Goal: Transaction & Acquisition: Purchase product/service

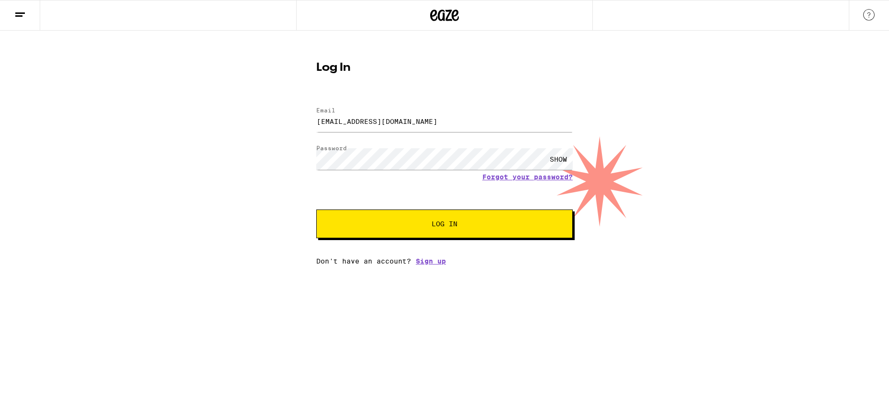
click at [316, 210] on button "Log In" at bounding box center [444, 224] width 256 height 29
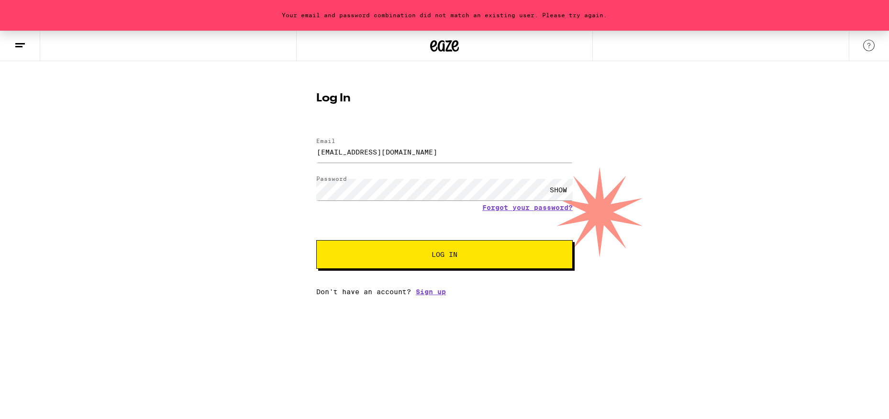
click at [552, 192] on div "SHOW" at bounding box center [558, 190] width 29 height 22
click at [316, 240] on button "Log In" at bounding box center [444, 254] width 256 height 29
click at [419, 156] on input "[EMAIL_ADDRESS][DOMAIN_NAME]" at bounding box center [444, 152] width 256 height 22
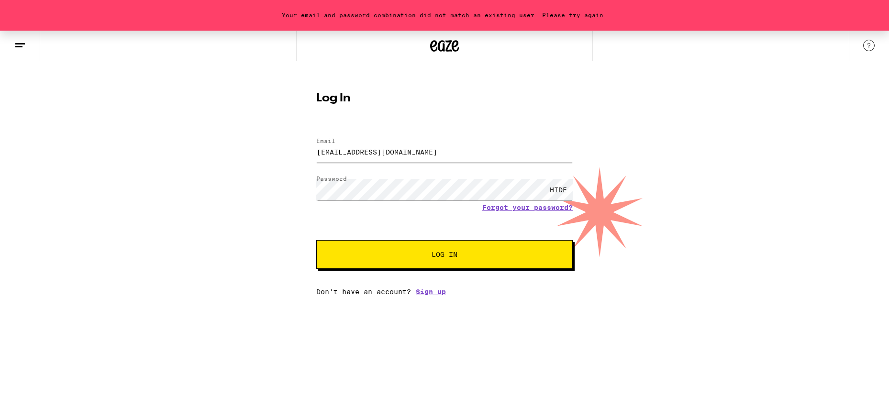
type input "[EMAIL_ADDRESS][DOMAIN_NAME]"
click at [413, 253] on span "Log In" at bounding box center [444, 254] width 179 height 7
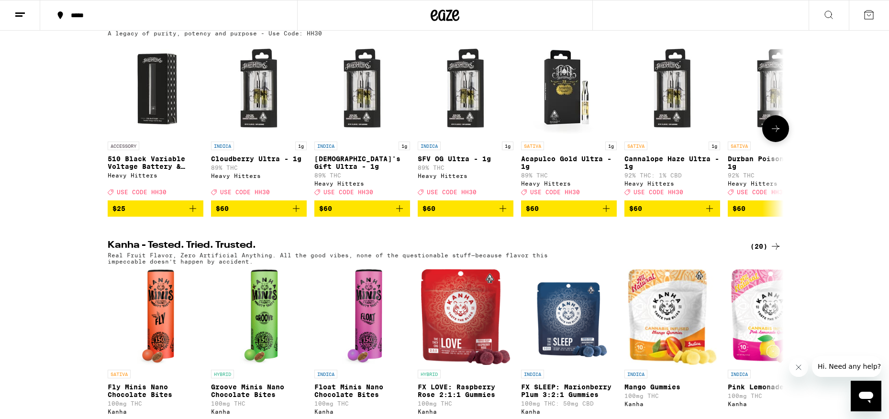
scroll to position [33, 0]
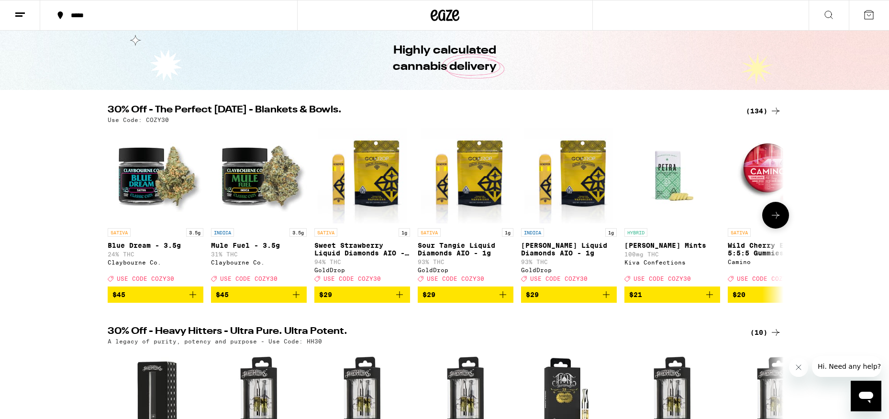
click at [779, 221] on icon at bounding box center [775, 215] width 11 height 11
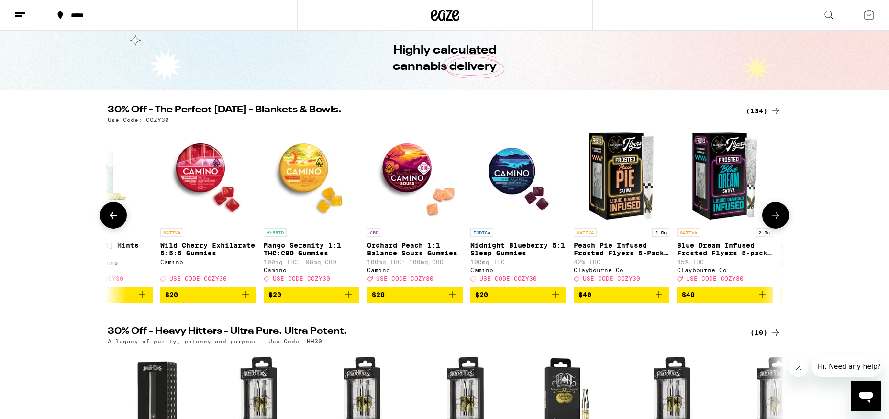
scroll to position [0, 569]
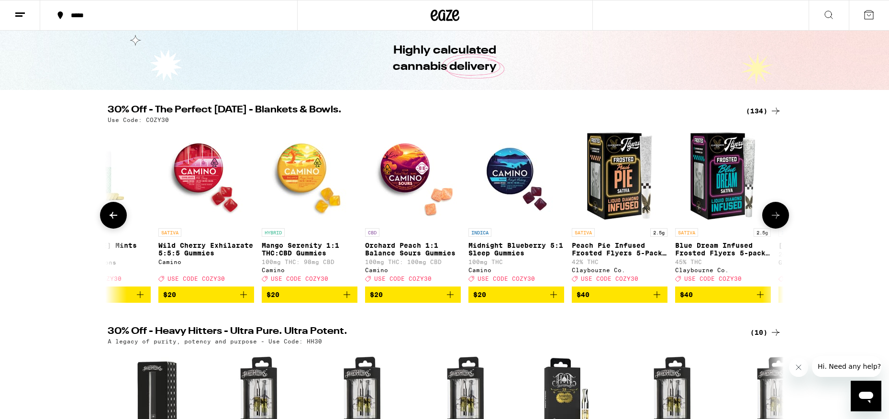
click at [778, 221] on icon at bounding box center [775, 215] width 11 height 11
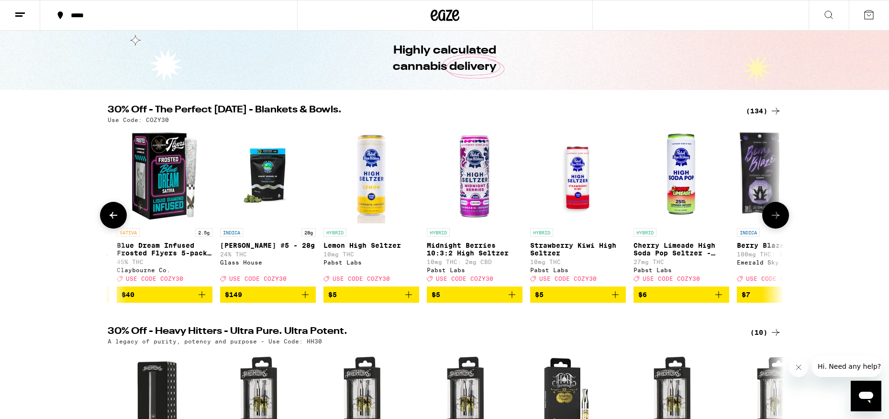
scroll to position [0, 1138]
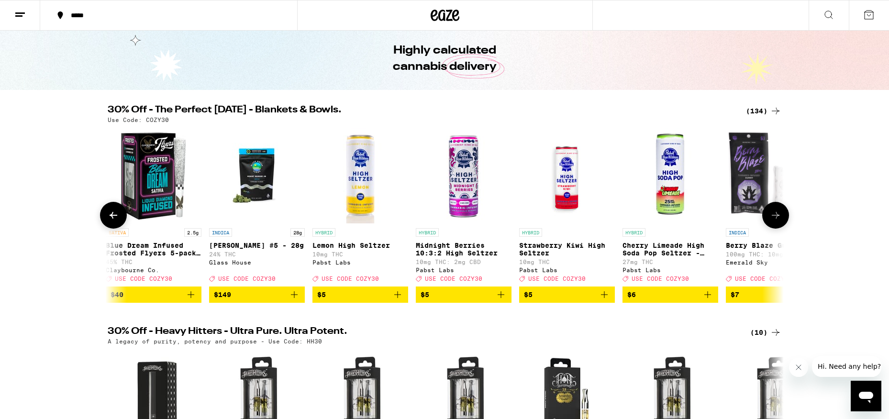
click at [778, 221] on icon at bounding box center [775, 215] width 11 height 11
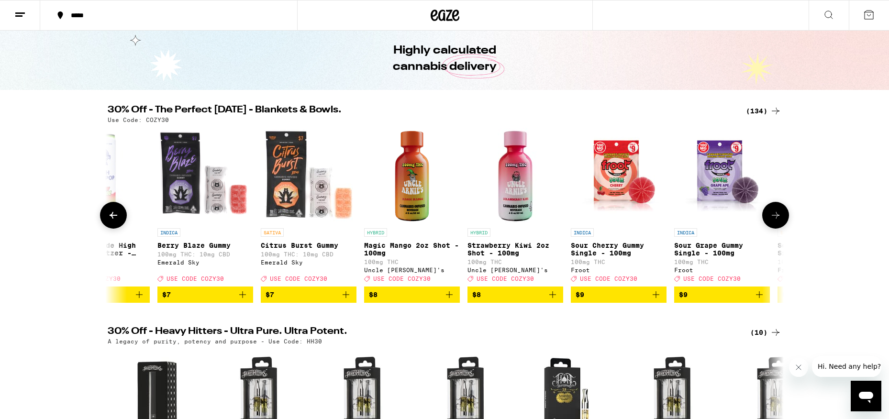
scroll to position [0, 1708]
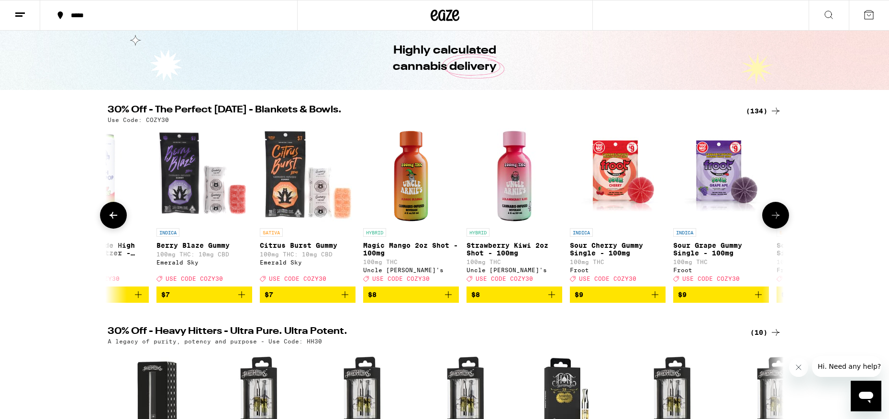
click at [778, 221] on icon at bounding box center [775, 215] width 11 height 11
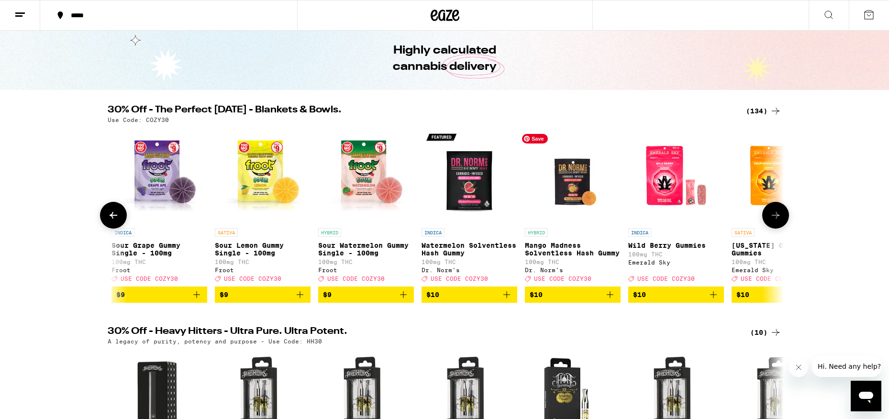
scroll to position [0, 2277]
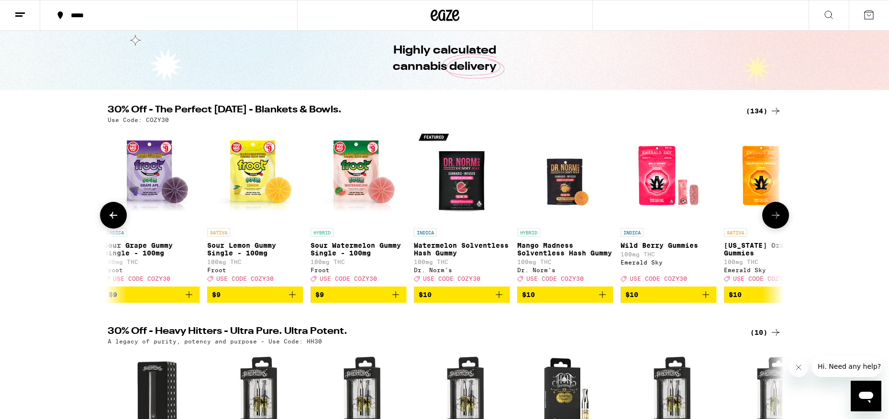
click at [293, 300] on icon "Add to bag" at bounding box center [292, 294] width 11 height 11
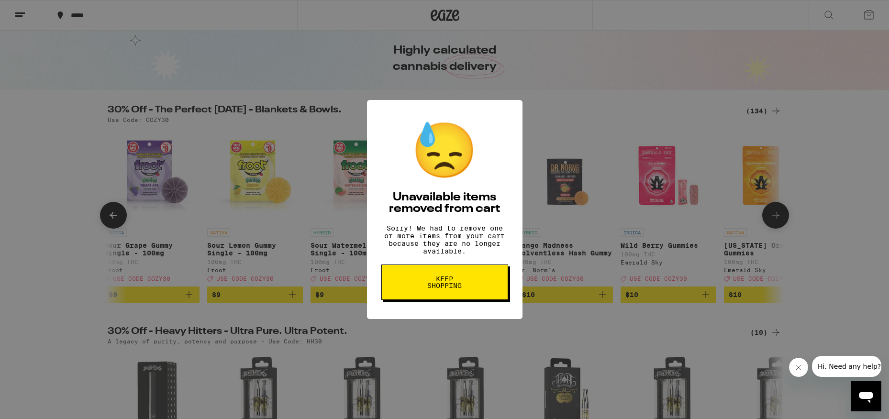
click at [464, 289] on span "Keep Shopping" at bounding box center [444, 282] width 49 height 13
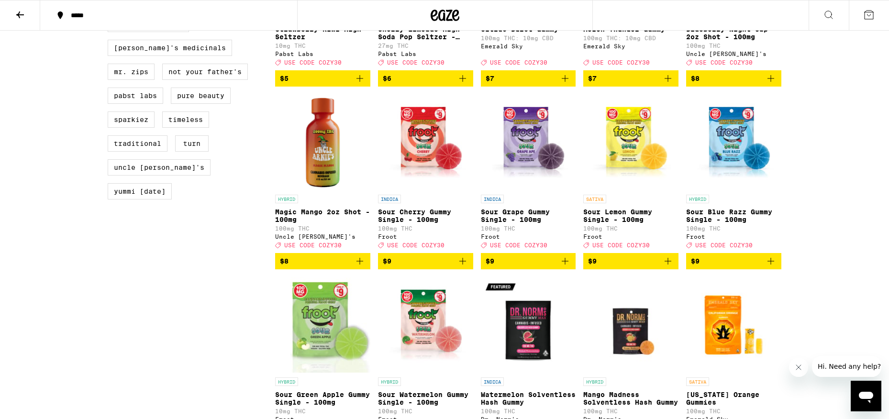
scroll to position [839, 0]
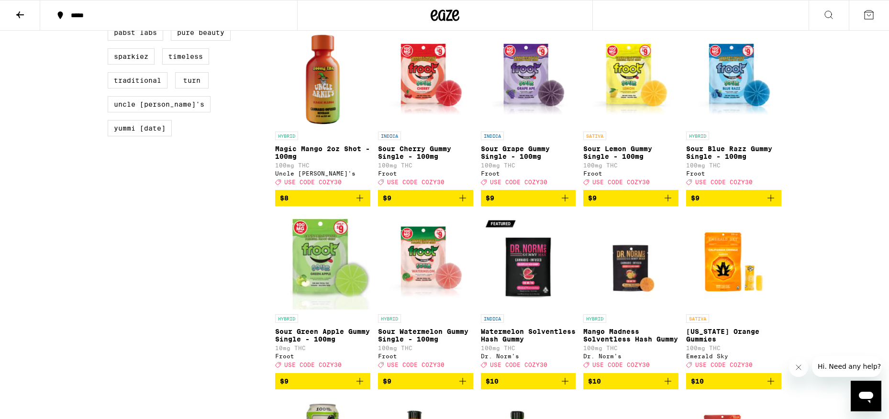
click at [667, 204] on icon "Add to bag" at bounding box center [667, 197] width 11 height 11
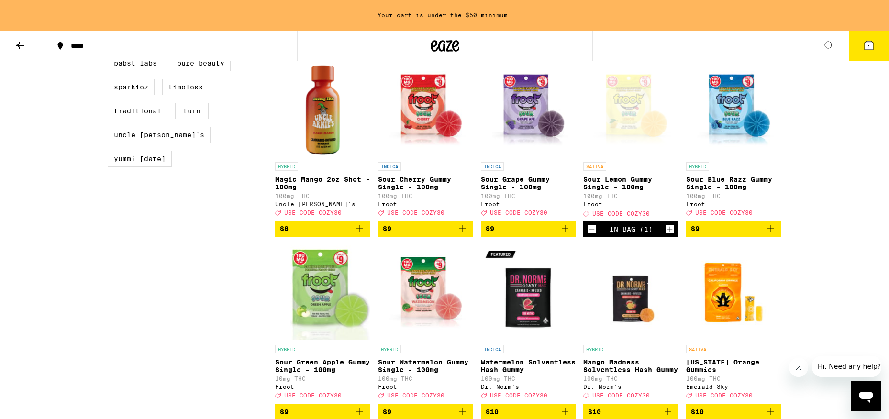
scroll to position [869, 0]
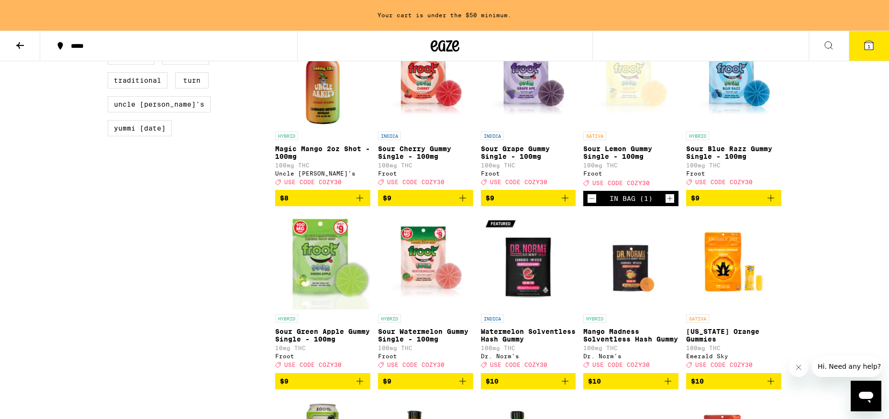
click at [771, 204] on icon "Add to bag" at bounding box center [770, 197] width 11 height 11
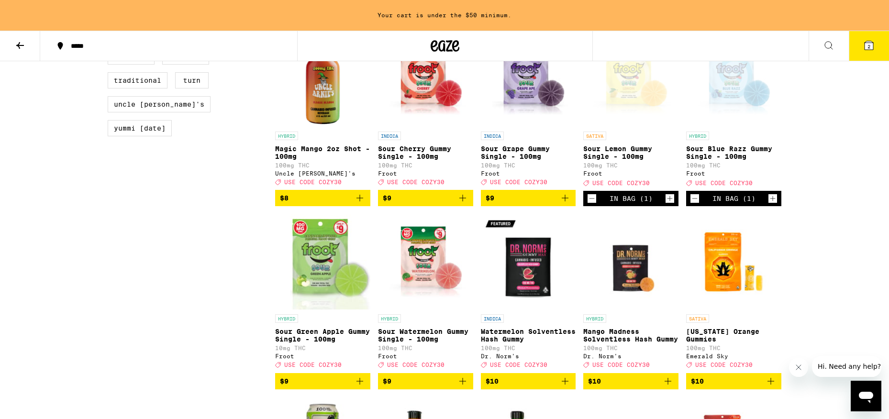
click at [566, 204] on icon "Add to bag" at bounding box center [564, 197] width 11 height 11
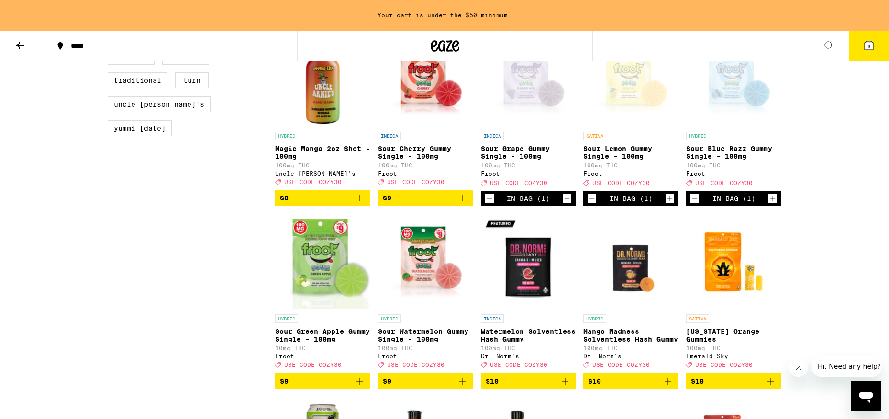
click at [462, 204] on icon "Add to bag" at bounding box center [462, 197] width 11 height 11
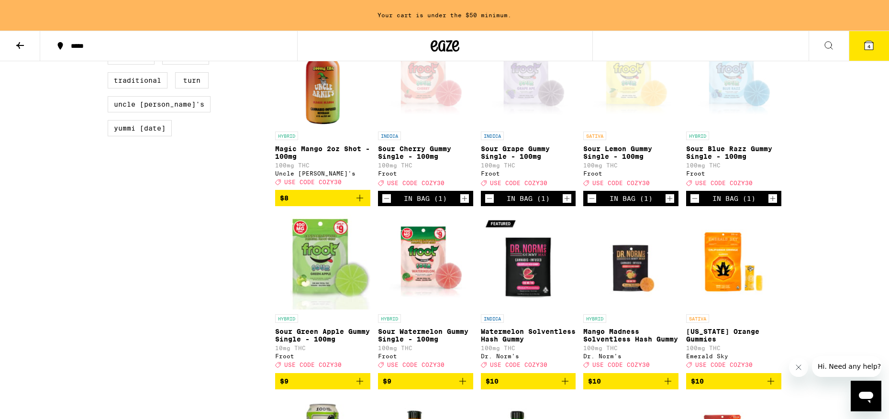
click at [487, 204] on icon "Decrement" at bounding box center [489, 198] width 9 height 11
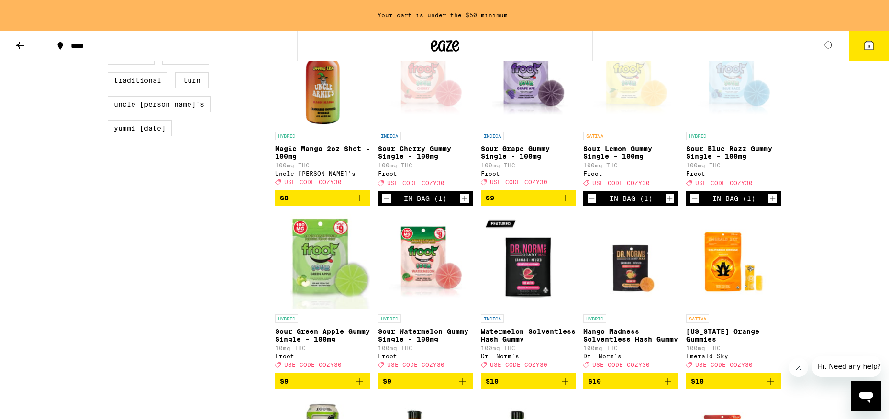
click at [669, 204] on icon "Increment" at bounding box center [669, 198] width 9 height 11
click at [770, 204] on icon "Increment" at bounding box center [772, 198] width 9 height 11
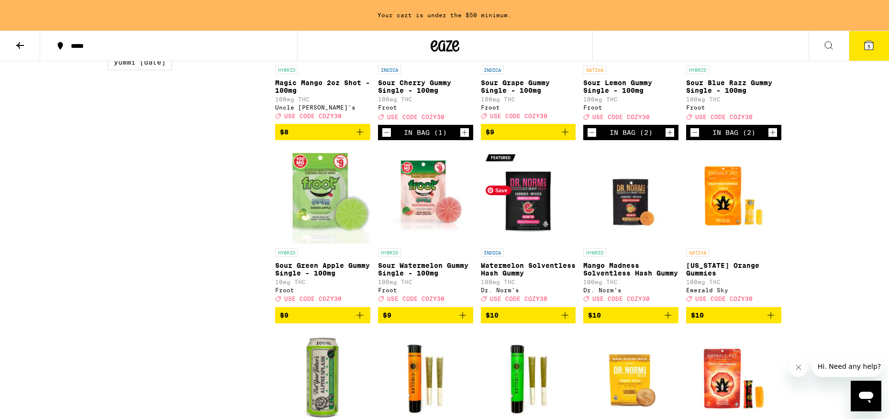
scroll to position [872, 0]
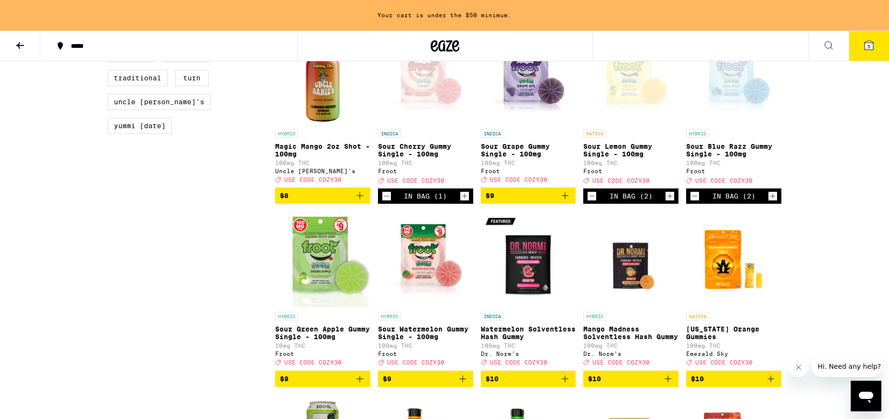
click at [693, 202] on icon "Decrement" at bounding box center [694, 195] width 9 height 11
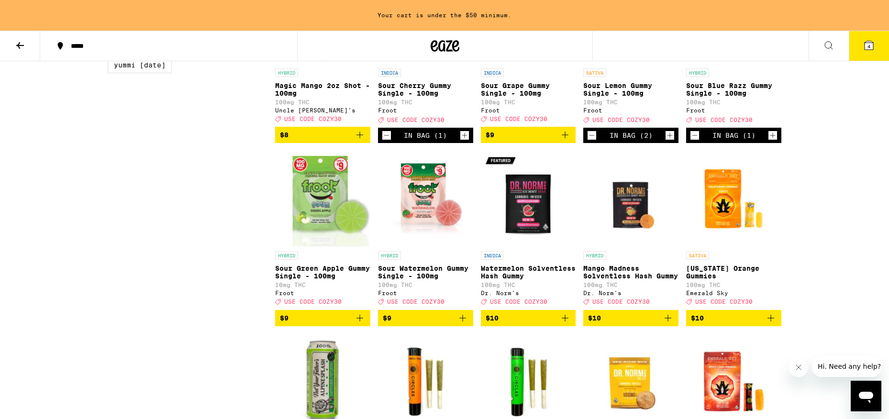
scroll to position [934, 0]
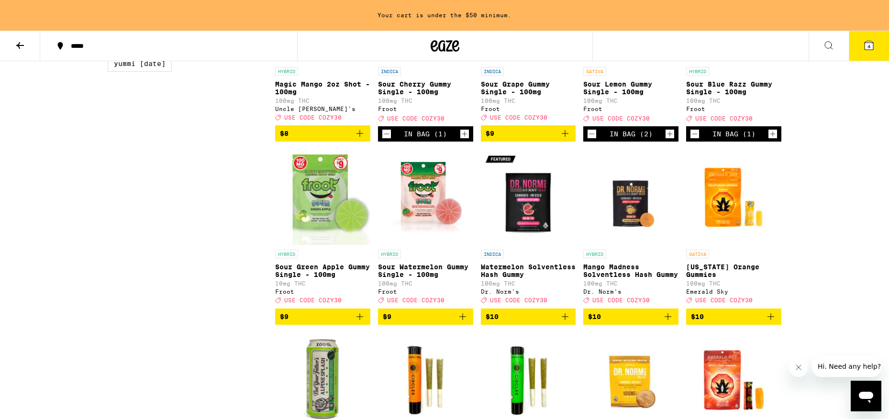
click at [356, 322] on icon "Add to bag" at bounding box center [359, 316] width 11 height 11
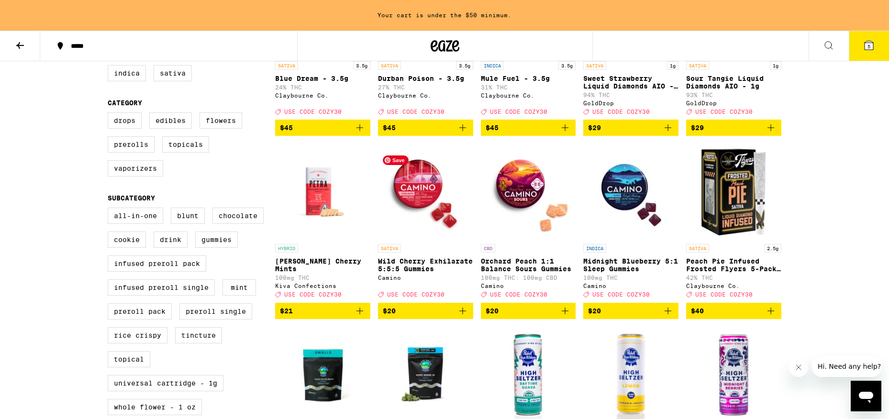
scroll to position [0, 0]
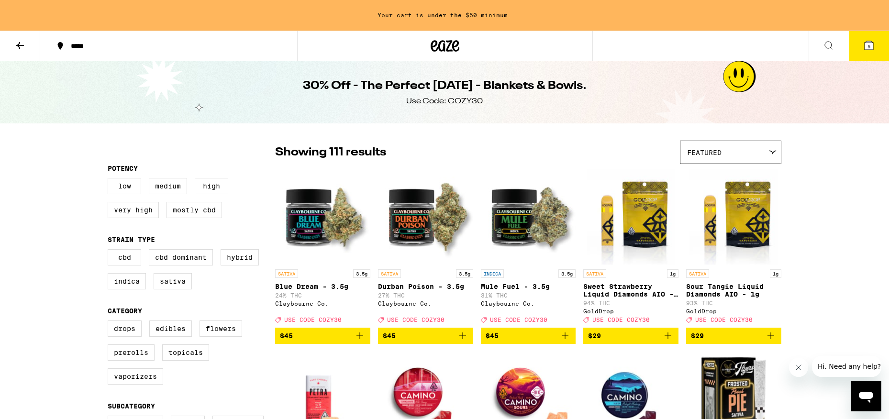
click at [821, 46] on button at bounding box center [828, 46] width 40 height 30
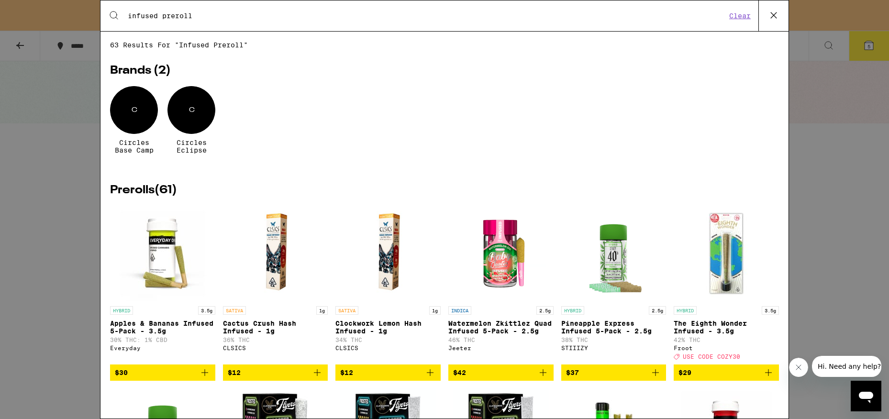
type input "infused preroll"
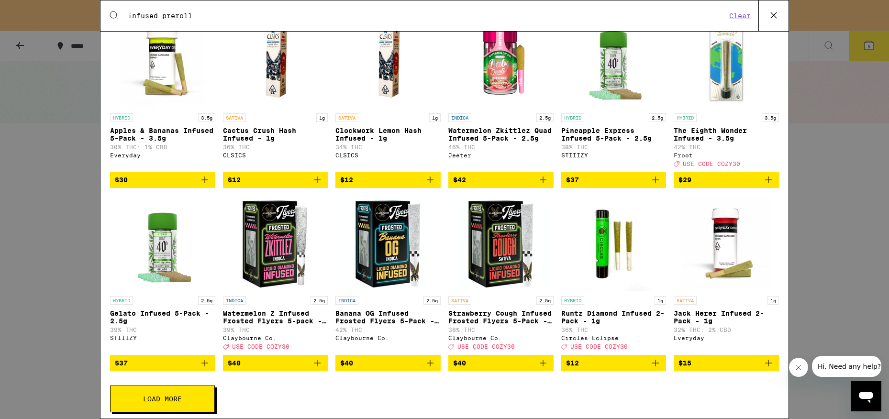
scroll to position [195, 0]
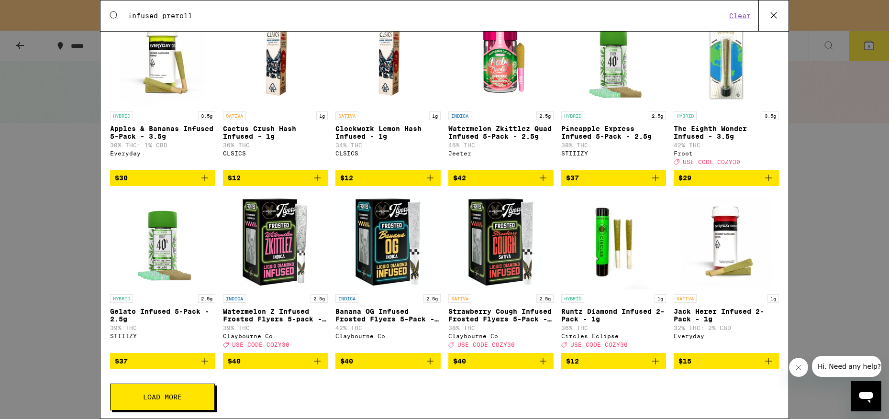
click at [205, 367] on icon "Add to bag" at bounding box center [204, 360] width 11 height 11
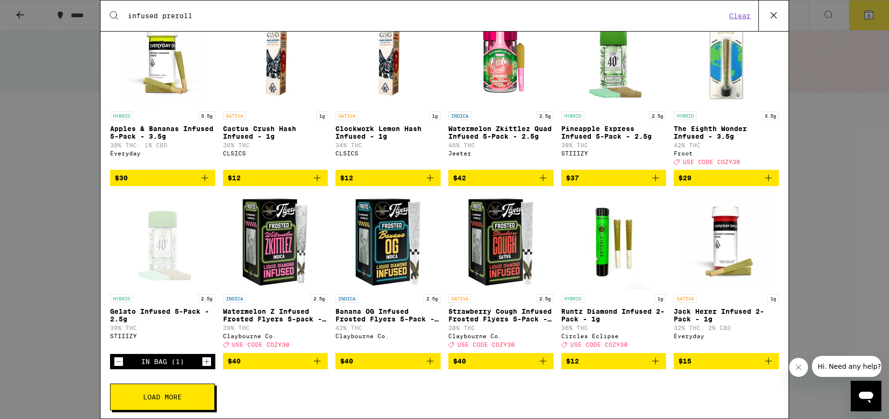
scroll to position [217, 0]
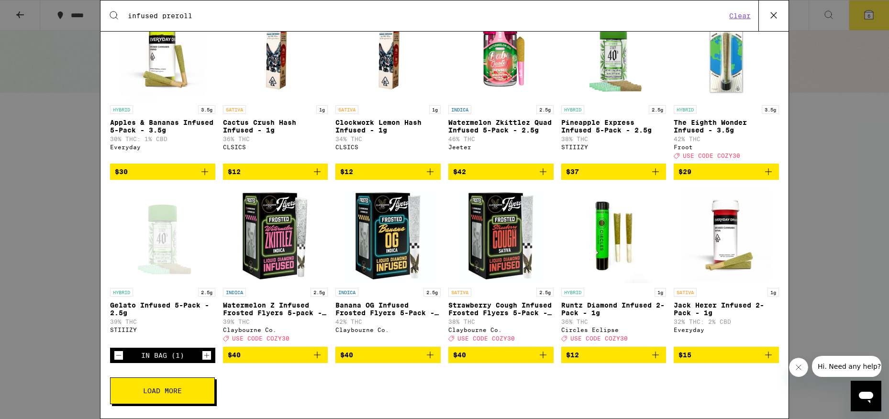
click at [184, 396] on button "Load More" at bounding box center [162, 390] width 105 height 27
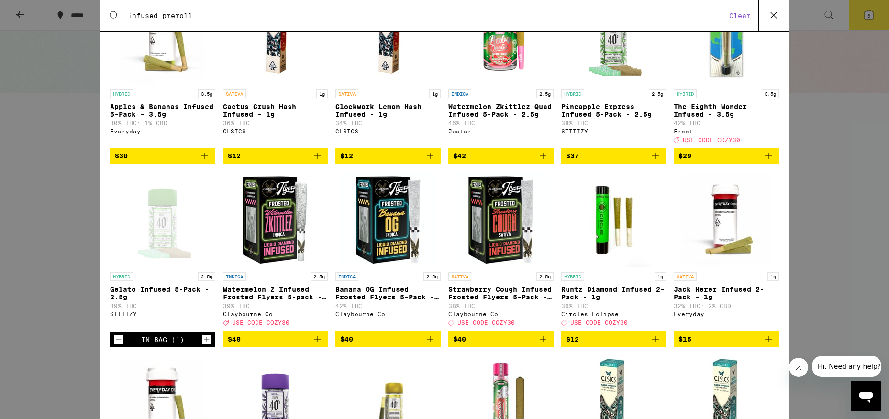
click at [655, 342] on icon "Add to bag" at bounding box center [655, 339] width 7 height 7
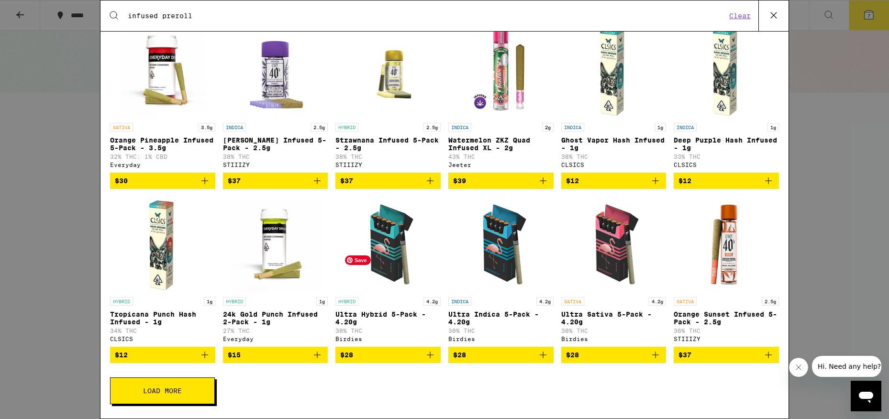
scroll to position [575, 0]
click at [710, 311] on p "Orange Sunset Infused 5-Pack - 2.5g" at bounding box center [726, 317] width 105 height 15
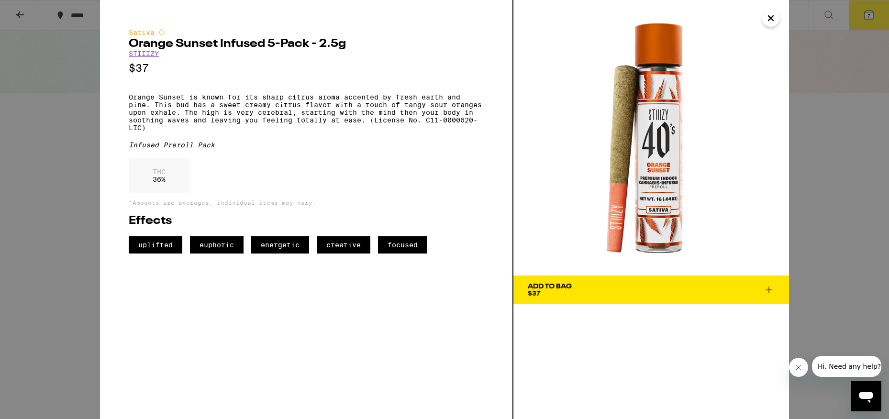
click at [770, 16] on icon "Close" at bounding box center [770, 18] width 11 height 14
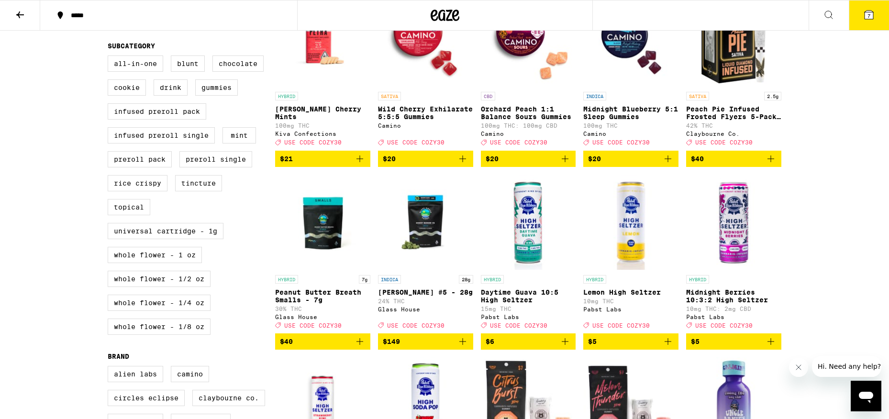
scroll to position [331, 0]
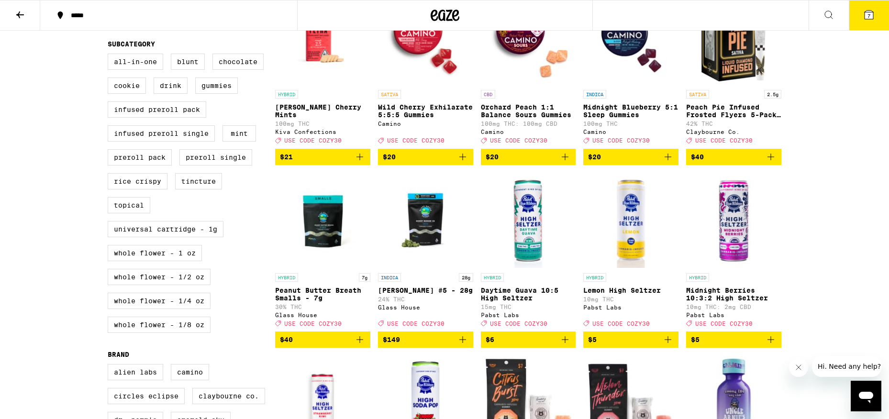
click at [562, 345] on icon "Add to bag" at bounding box center [564, 339] width 11 height 11
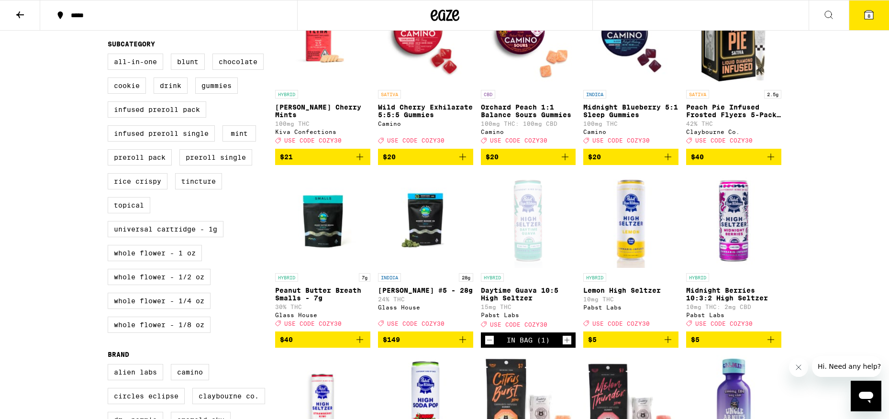
click at [671, 345] on icon "Add to bag" at bounding box center [667, 339] width 11 height 11
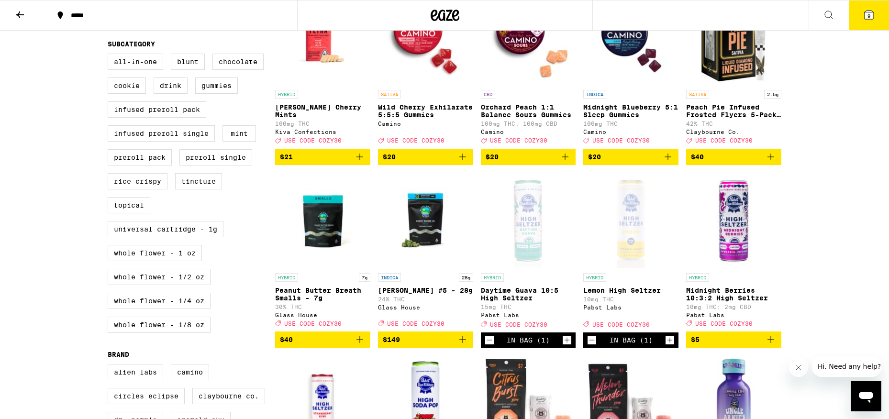
click at [870, 16] on icon at bounding box center [868, 15] width 9 height 9
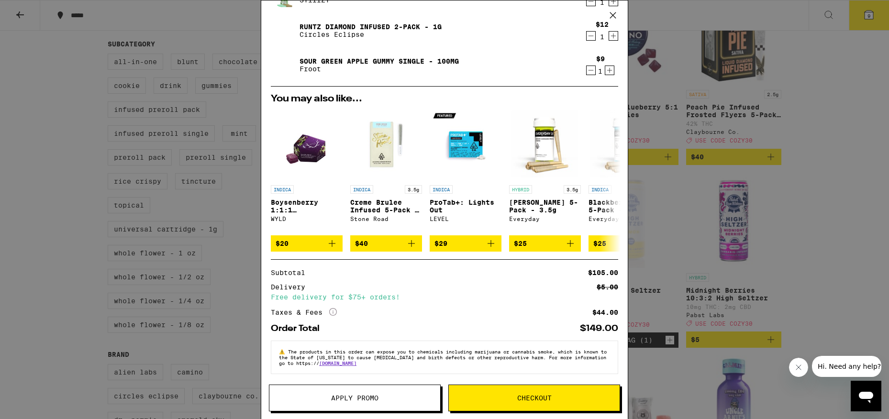
scroll to position [231, 0]
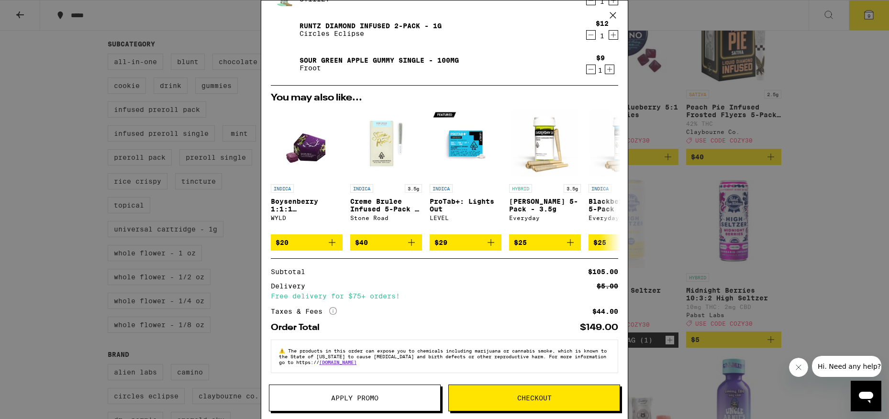
click at [396, 396] on span "Apply Promo" at bounding box center [354, 398] width 171 height 7
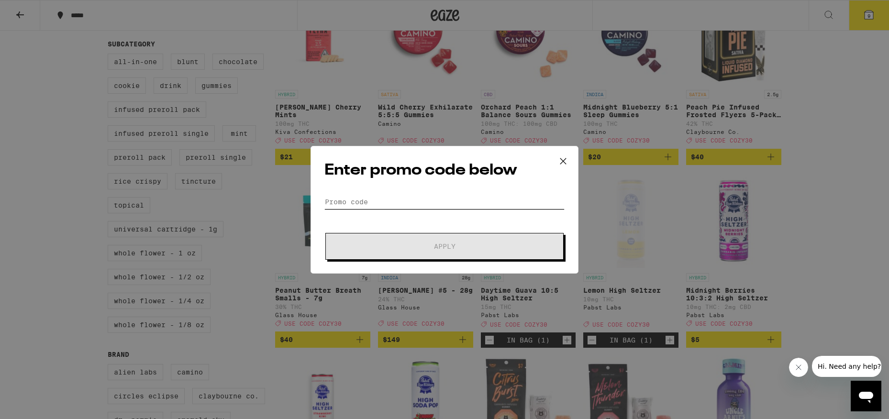
click at [391, 202] on input "Promo Code" at bounding box center [444, 202] width 240 height 14
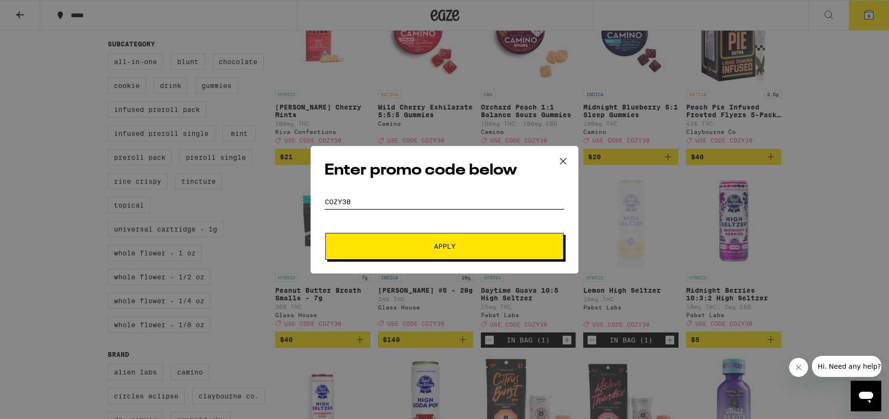
type input "COZY30"
click at [449, 254] on button "Apply" at bounding box center [444, 246] width 238 height 27
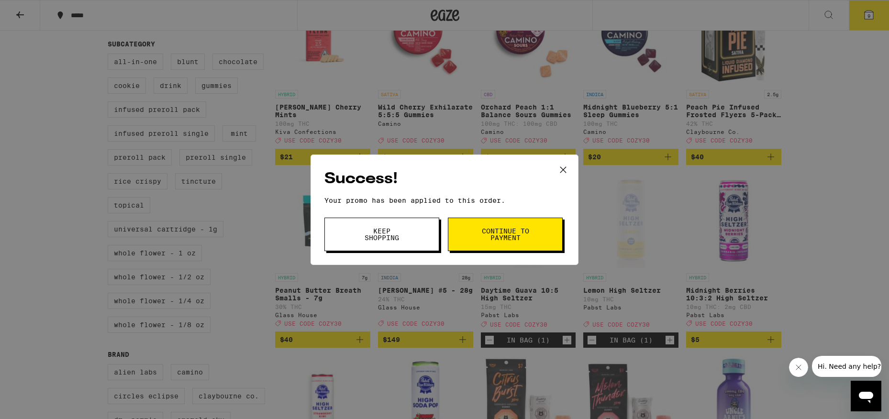
click at [502, 245] on button "Continue to payment" at bounding box center [505, 234] width 115 height 33
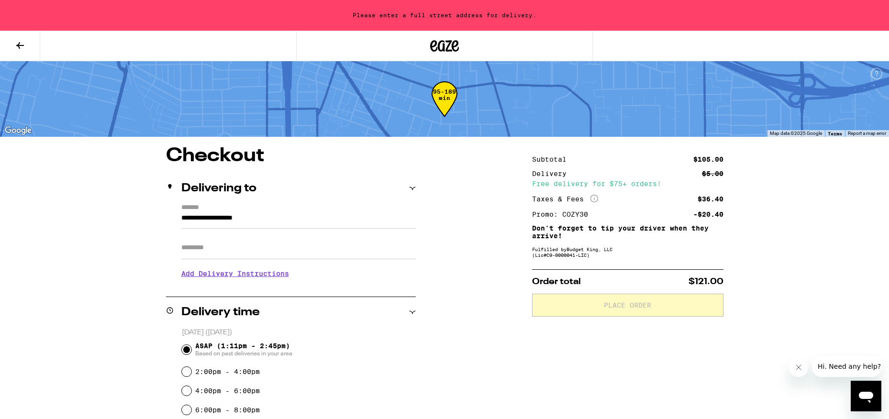
click at [204, 220] on input "**********" at bounding box center [298, 220] width 234 height 16
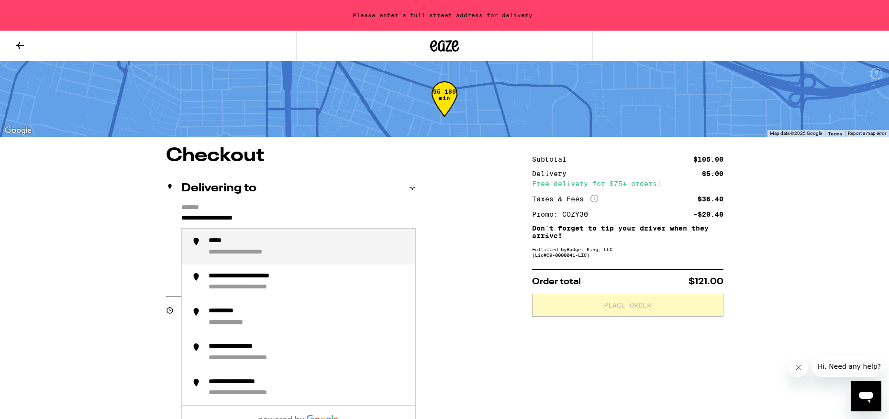
click at [204, 220] on input "**********" at bounding box center [298, 220] width 234 height 16
click at [242, 240] on div "**********" at bounding box center [241, 241] width 65 height 9
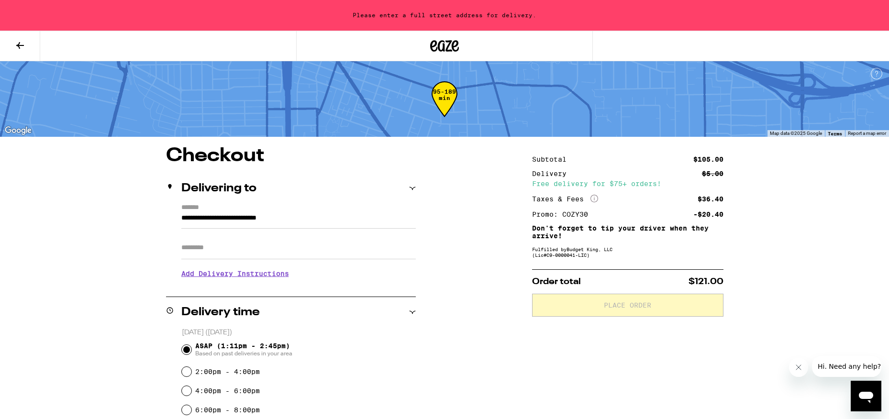
type input "**********"
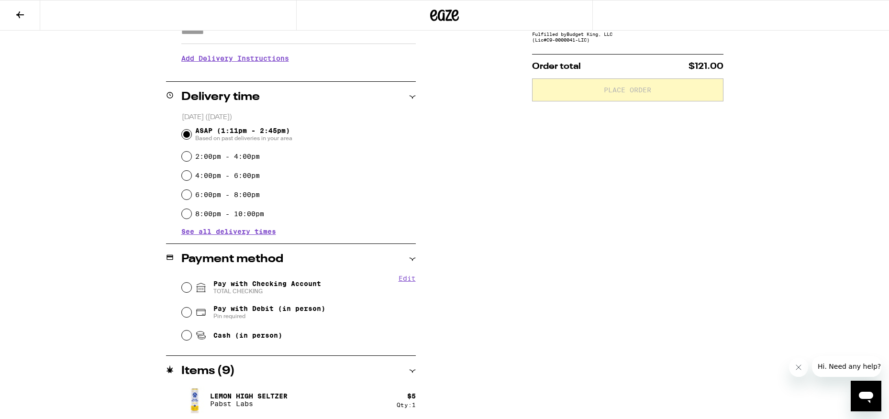
scroll to position [298, 0]
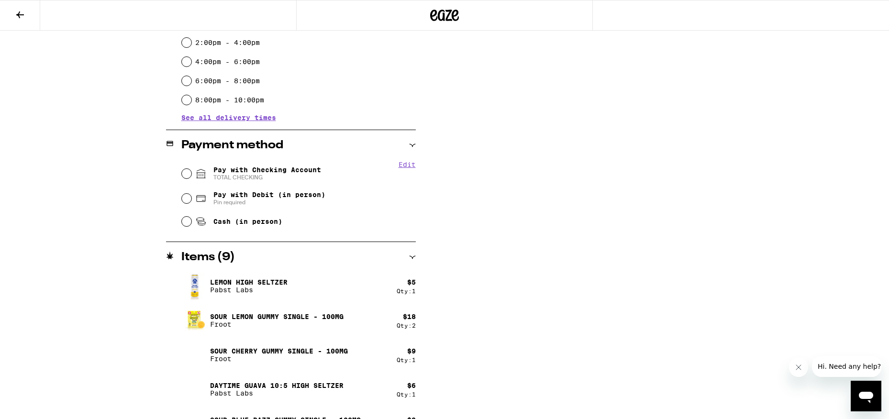
click at [413, 257] on icon at bounding box center [412, 257] width 6 height 3
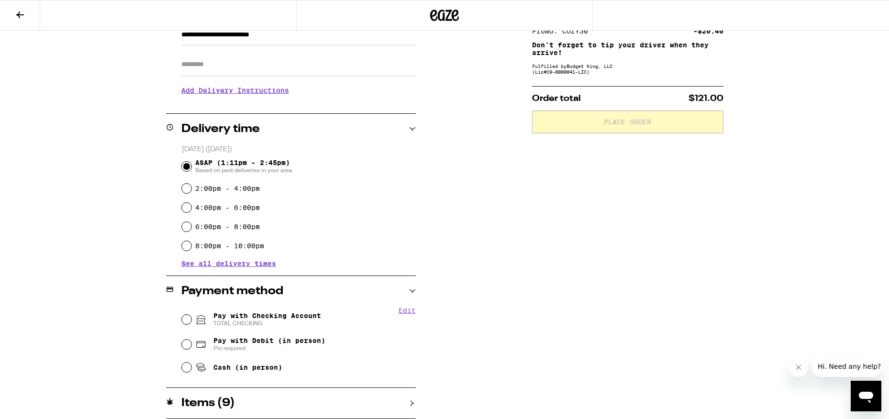
scroll to position [153, 0]
click at [412, 403] on icon at bounding box center [412, 403] width 3 height 6
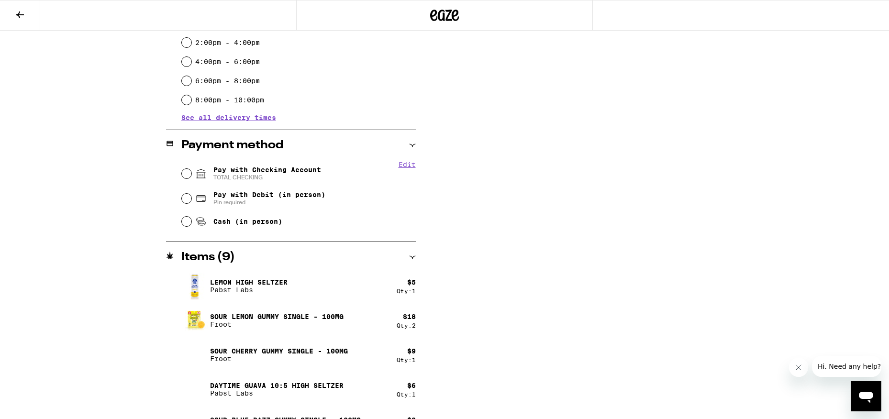
scroll to position [428, 0]
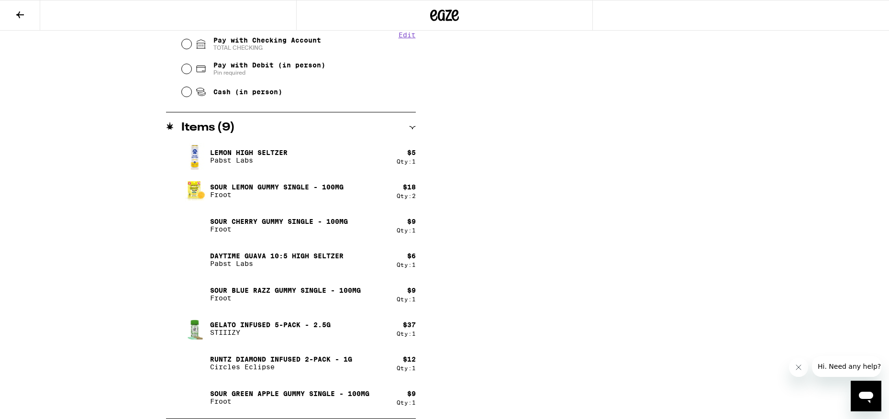
click at [282, 152] on p "Lemon High Seltzer" at bounding box center [248, 153] width 77 height 8
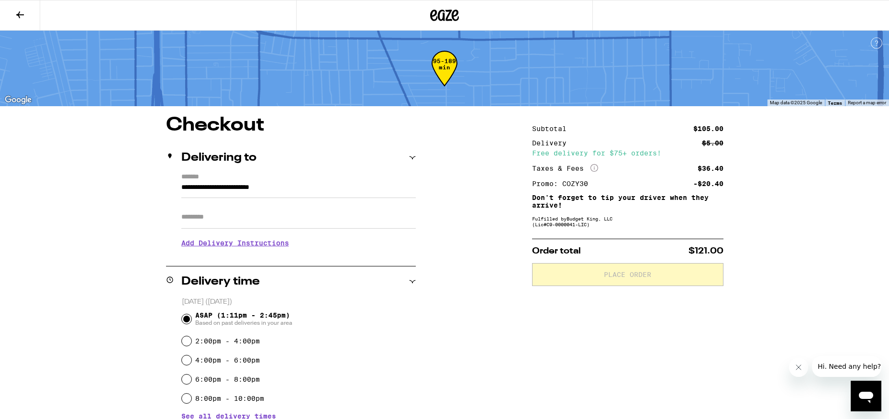
click at [21, 18] on icon at bounding box center [19, 14] width 11 height 11
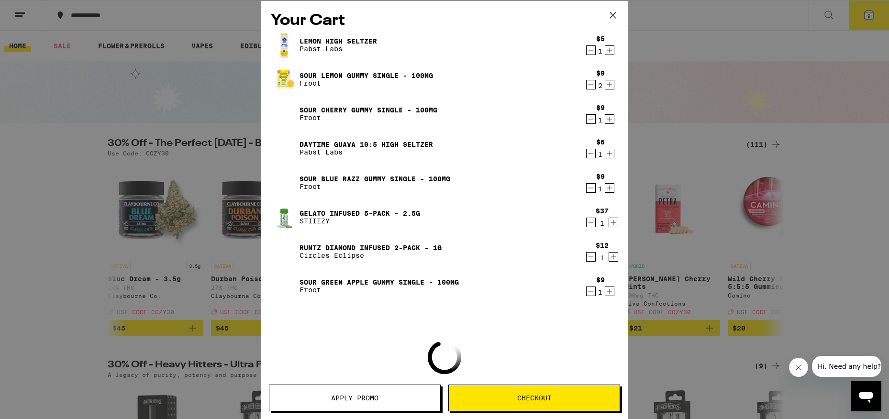
click at [585, 50] on div "$5 1" at bounding box center [600, 45] width 36 height 20
click at [592, 52] on icon "Decrement" at bounding box center [590, 49] width 9 height 11
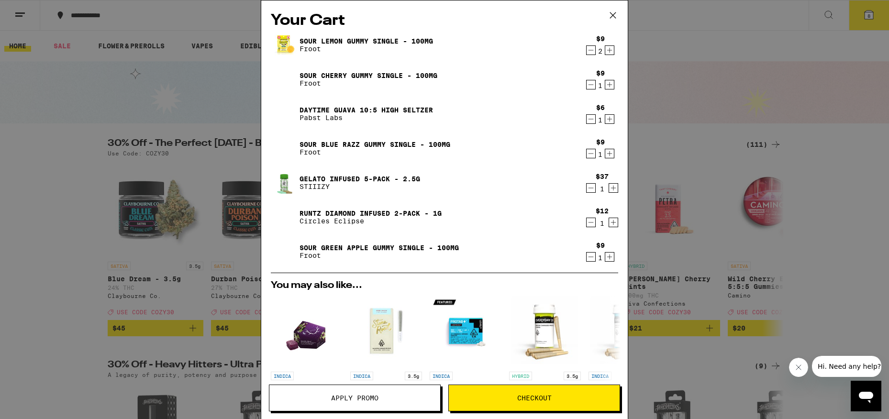
click at [537, 399] on span "Checkout" at bounding box center [534, 398] width 34 height 7
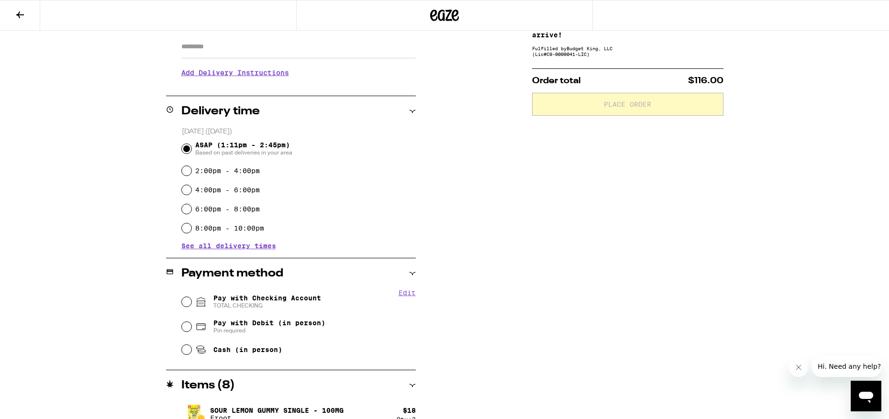
scroll to position [231, 0]
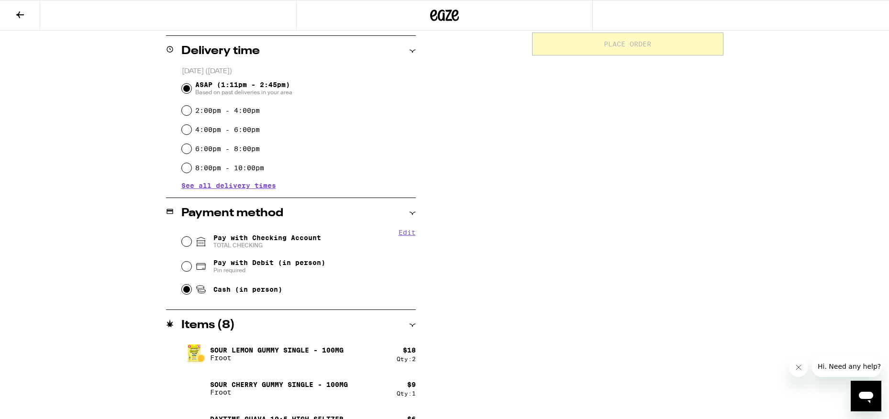
click at [188, 293] on input "Cash (in person)" at bounding box center [187, 290] width 10 height 10
radio input "true"
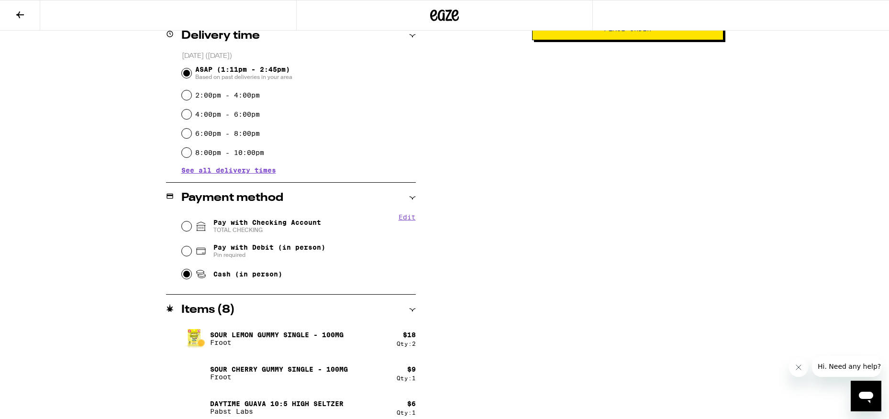
scroll to position [0, 0]
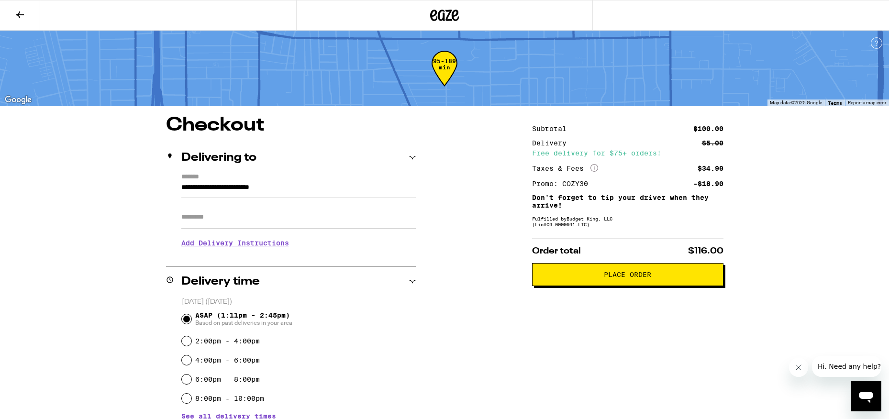
click at [267, 243] on h3 "Add Delivery Instructions" at bounding box center [298, 243] width 234 height 22
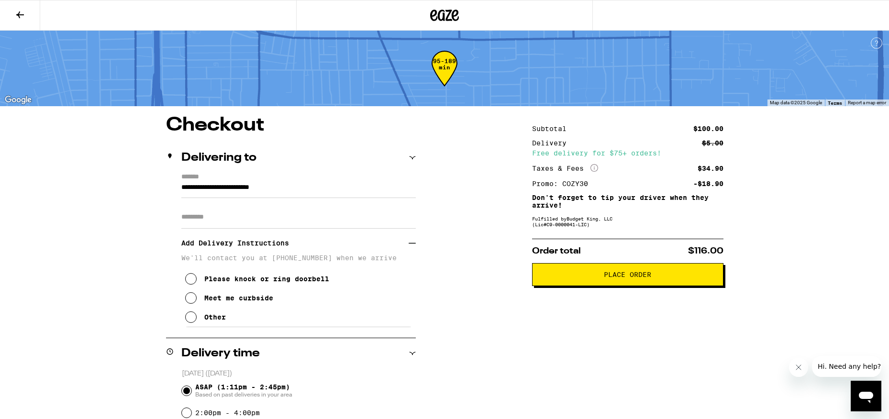
click at [191, 321] on icon at bounding box center [190, 316] width 11 height 11
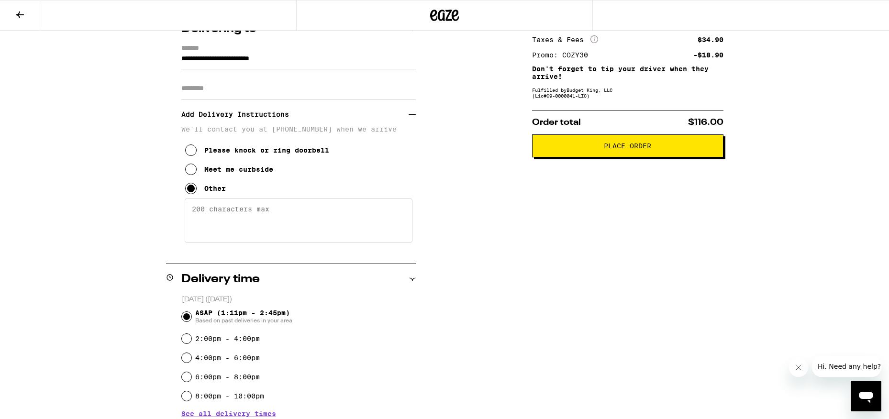
scroll to position [5, 0]
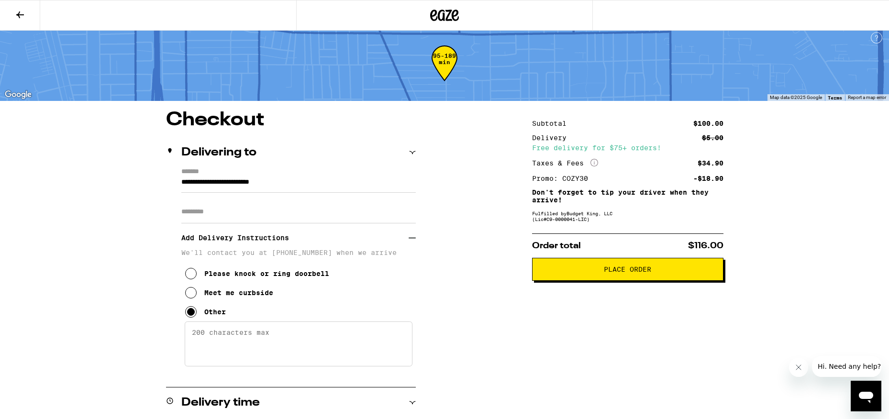
click at [617, 278] on button "Place Order" at bounding box center [627, 269] width 191 height 23
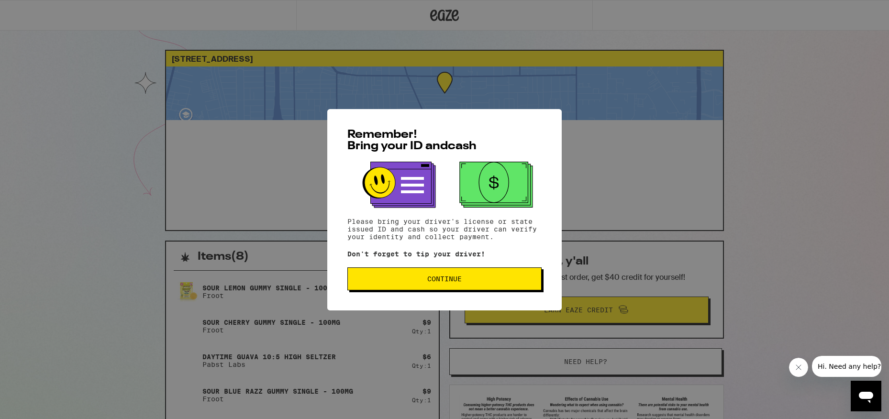
click at [462, 286] on button "Continue" at bounding box center [444, 278] width 194 height 23
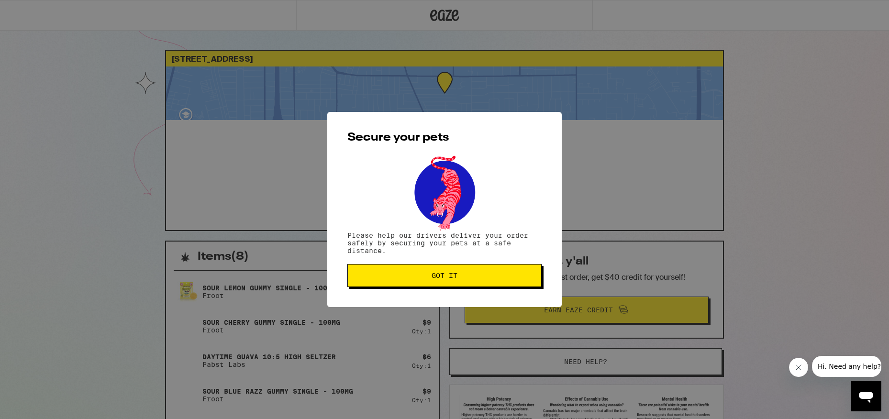
click at [452, 279] on span "Got it" at bounding box center [444, 275] width 26 height 7
